Goal: Information Seeking & Learning: Learn about a topic

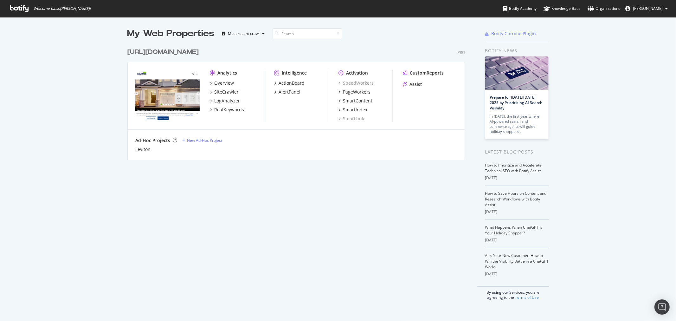
scroll to position [315, 665]
click at [352, 90] on div "PageWorkers" at bounding box center [357, 92] width 28 height 6
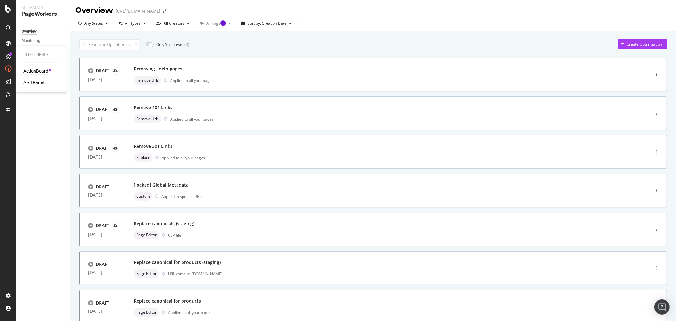
click at [27, 71] on div "ActionBoard" at bounding box center [35, 71] width 25 height 6
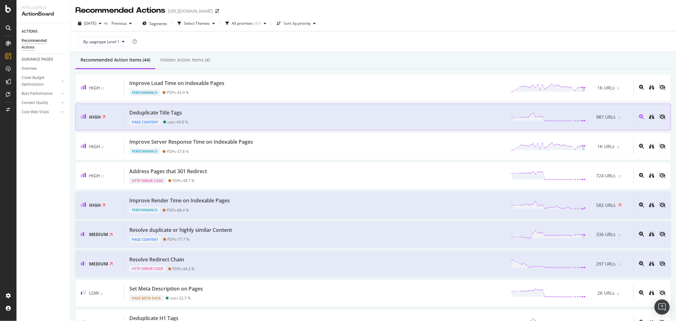
click at [287, 115] on div "Deduplicate Title Tags Page Content user - 44.0 % 987 URLs" at bounding box center [378, 117] width 509 height 16
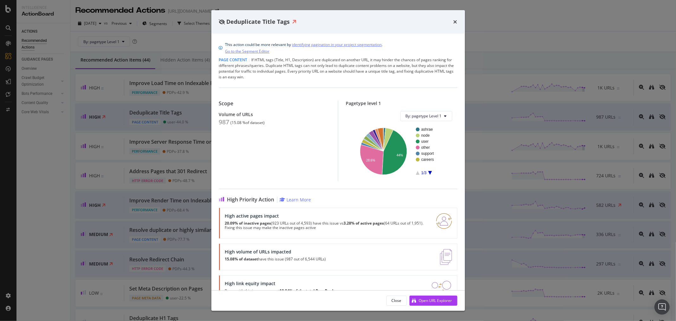
scroll to position [19, 0]
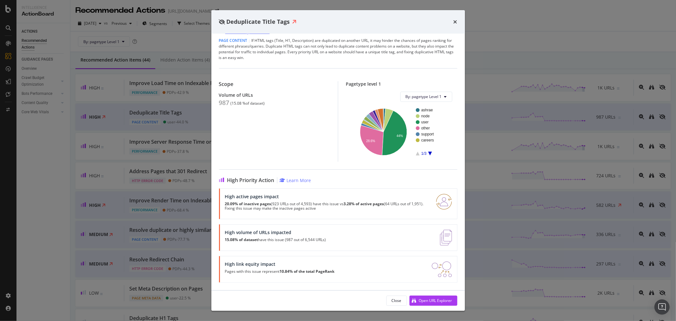
click at [172, 184] on div "Deduplicate Title Tags This action could be more relevant by identifying pagina…" at bounding box center [338, 160] width 676 height 321
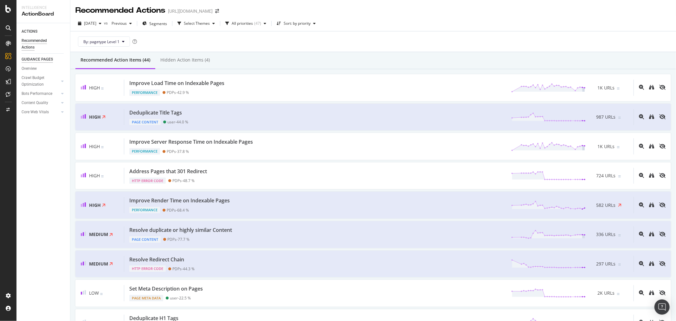
click at [43, 57] on div "GUIDANCE PAGES" at bounding box center [37, 59] width 31 height 7
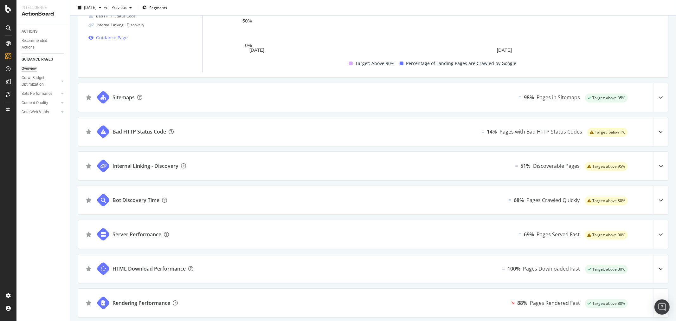
scroll to position [98, 0]
click at [654, 127] on div at bounding box center [660, 130] width 15 height 29
click at [658, 130] on icon at bounding box center [660, 130] width 4 height 4
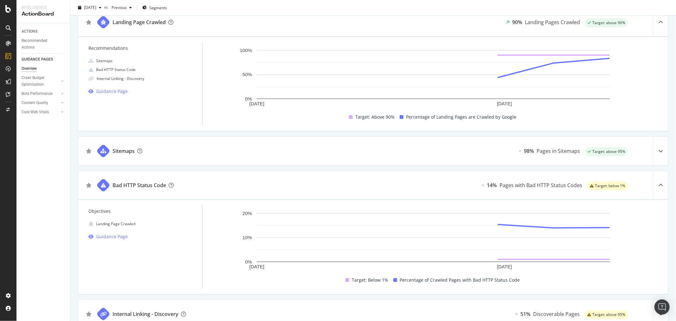
scroll to position [0, 0]
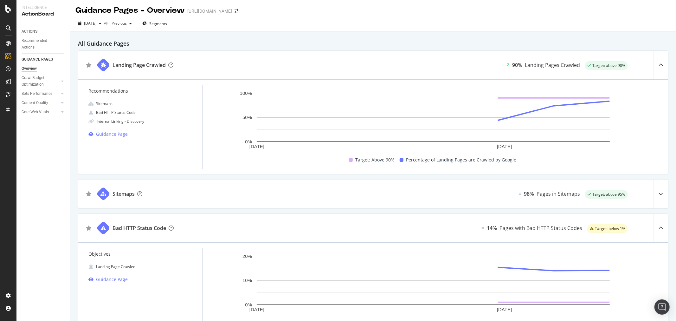
click at [381, 41] on h2 "All Guidance Pages" at bounding box center [373, 43] width 590 height 9
click at [658, 229] on icon at bounding box center [660, 228] width 4 height 4
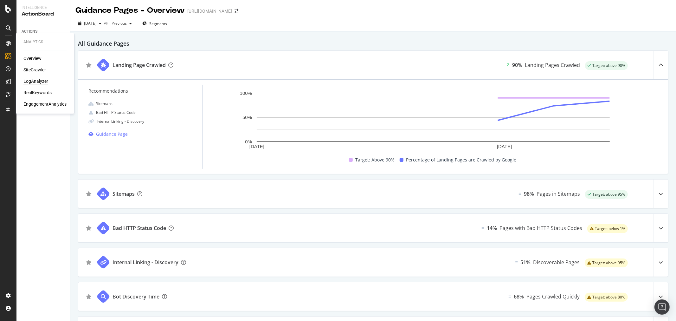
click at [39, 80] on div "LogAnalyzer" at bounding box center [35, 81] width 25 height 6
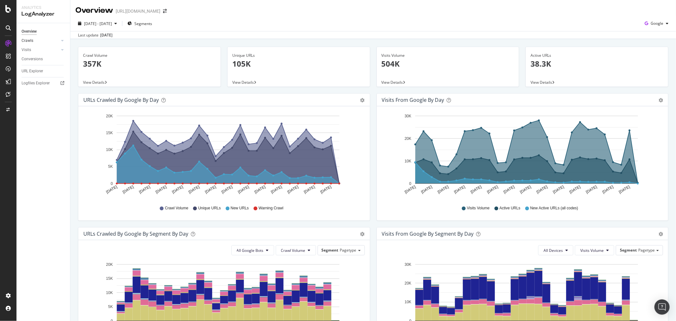
click at [56, 40] on div at bounding box center [56, 40] width 6 height 6
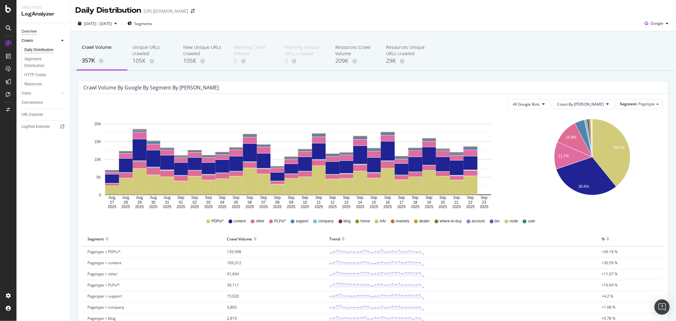
click at [33, 32] on div "Overview" at bounding box center [29, 31] width 15 height 7
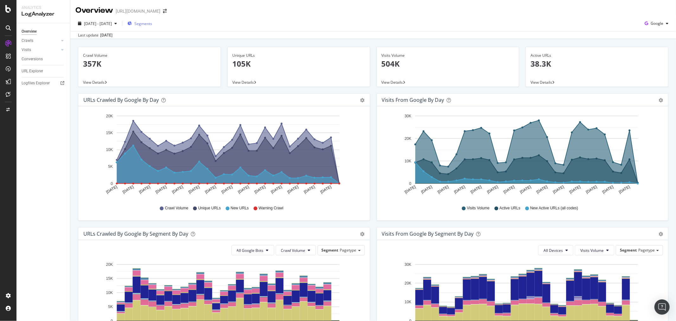
click at [152, 24] on span "Segments" at bounding box center [143, 23] width 18 height 5
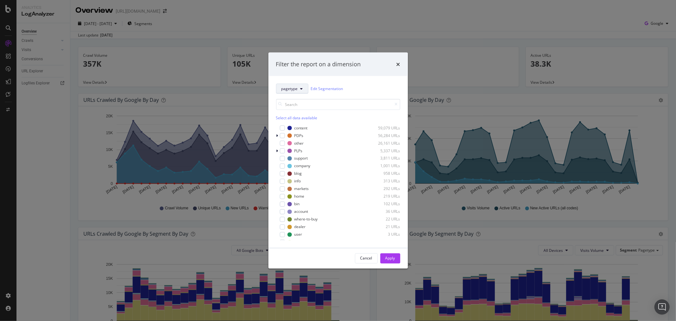
click at [305, 90] on button "pagetype" at bounding box center [292, 88] width 32 height 10
click at [444, 36] on div "Filter the report on a dimension pagetype Edit Segmentation Select all data ava…" at bounding box center [338, 160] width 676 height 321
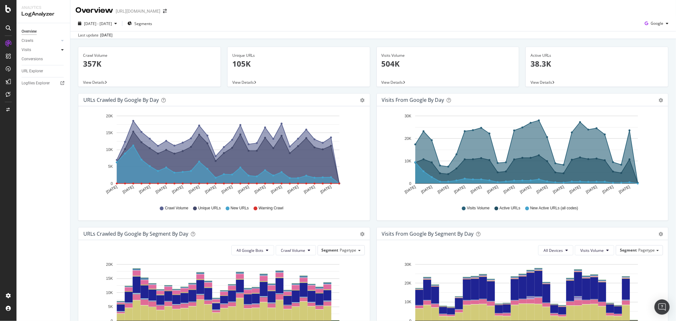
click at [62, 51] on icon at bounding box center [62, 50] width 3 height 4
click at [282, 12] on div "Overview [URL][DOMAIN_NAME]" at bounding box center [372, 8] width 605 height 16
